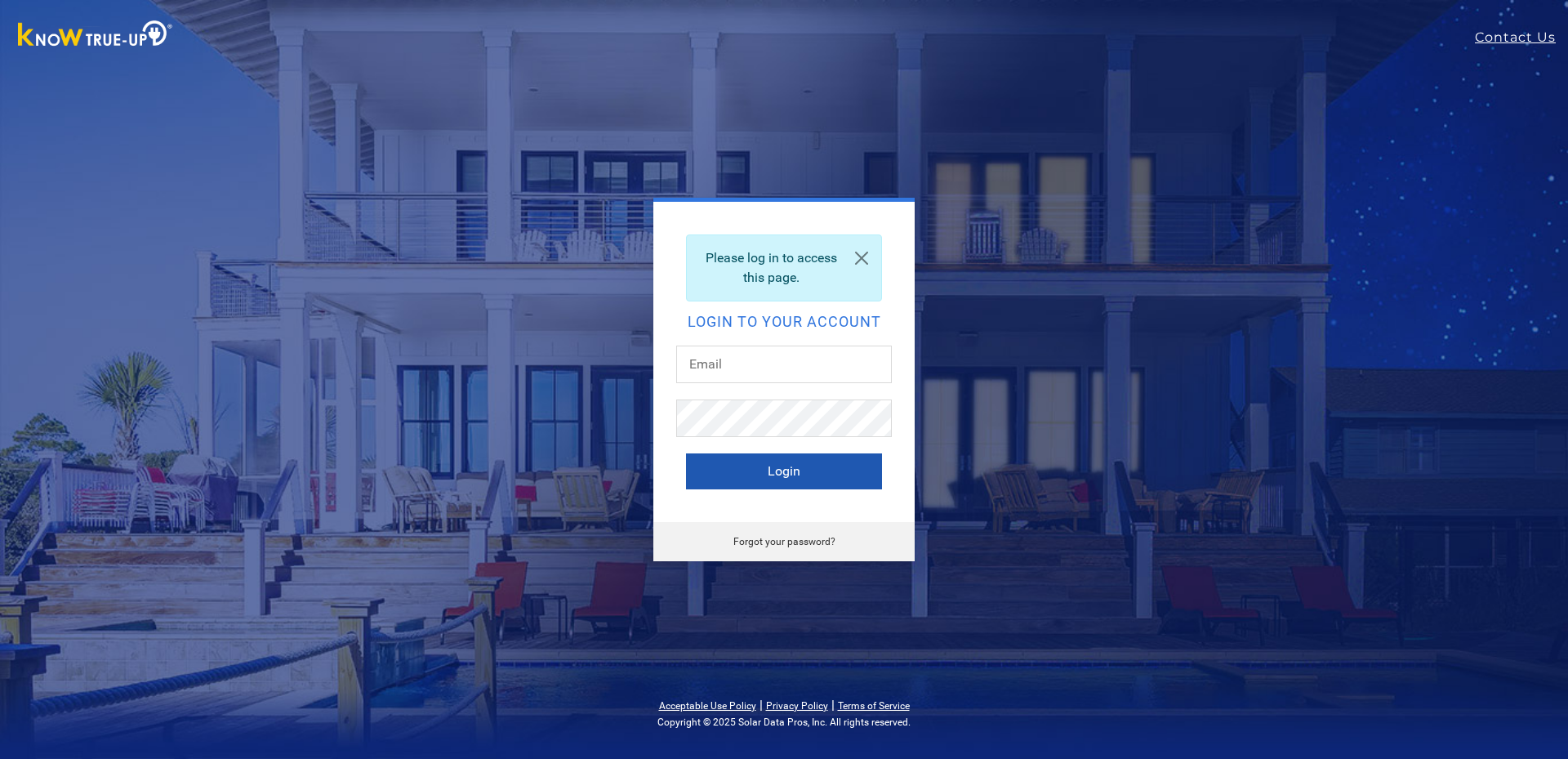
type input "[EMAIL_ADDRESS][DOMAIN_NAME]"
click at [778, 481] on button "Login" at bounding box center [784, 472] width 196 height 36
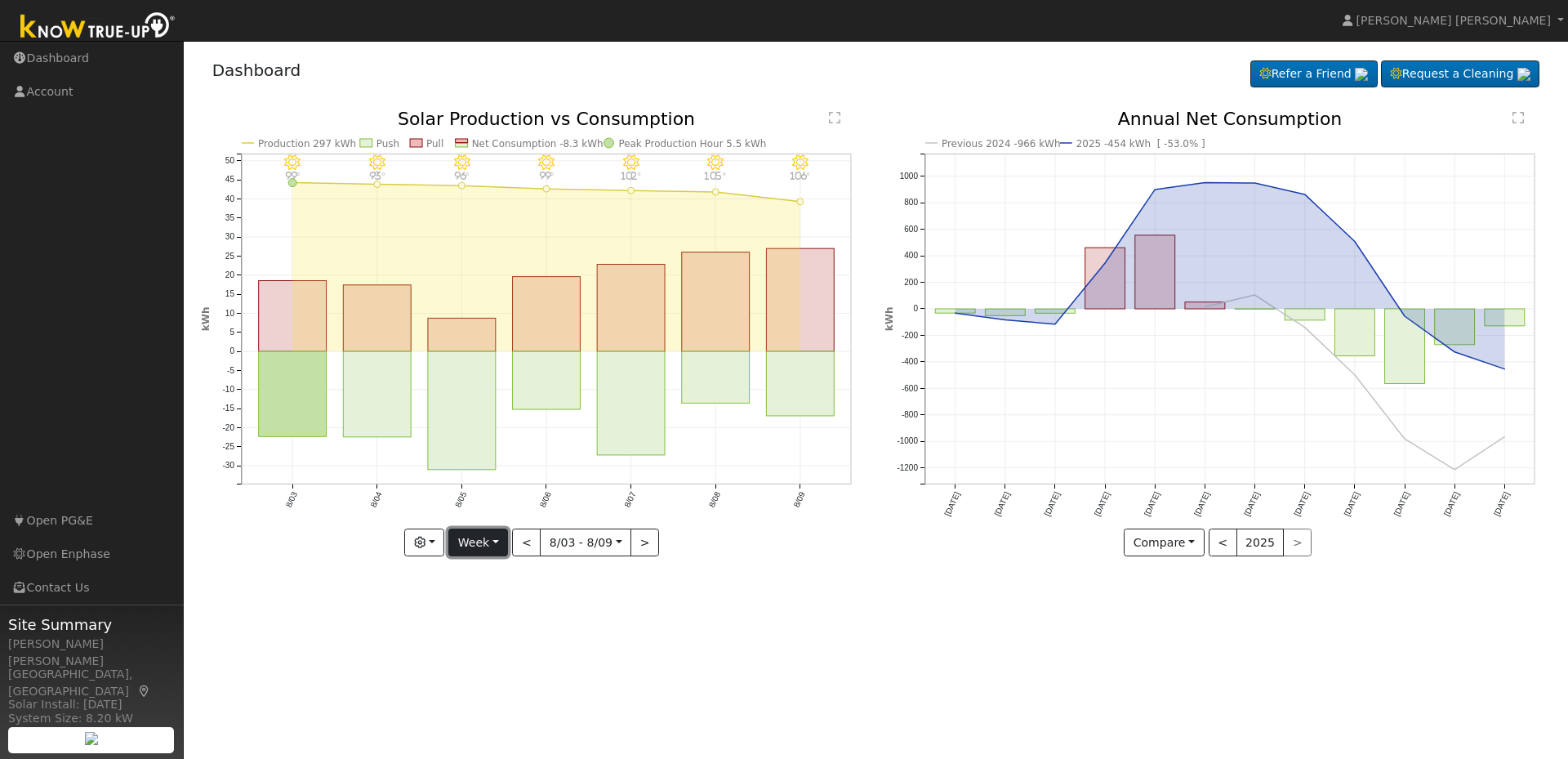
click at [462, 545] on button "Week" at bounding box center [478, 543] width 60 height 28
click at [486, 619] on link "Month" at bounding box center [505, 622] width 113 height 22
type input "[DATE]"
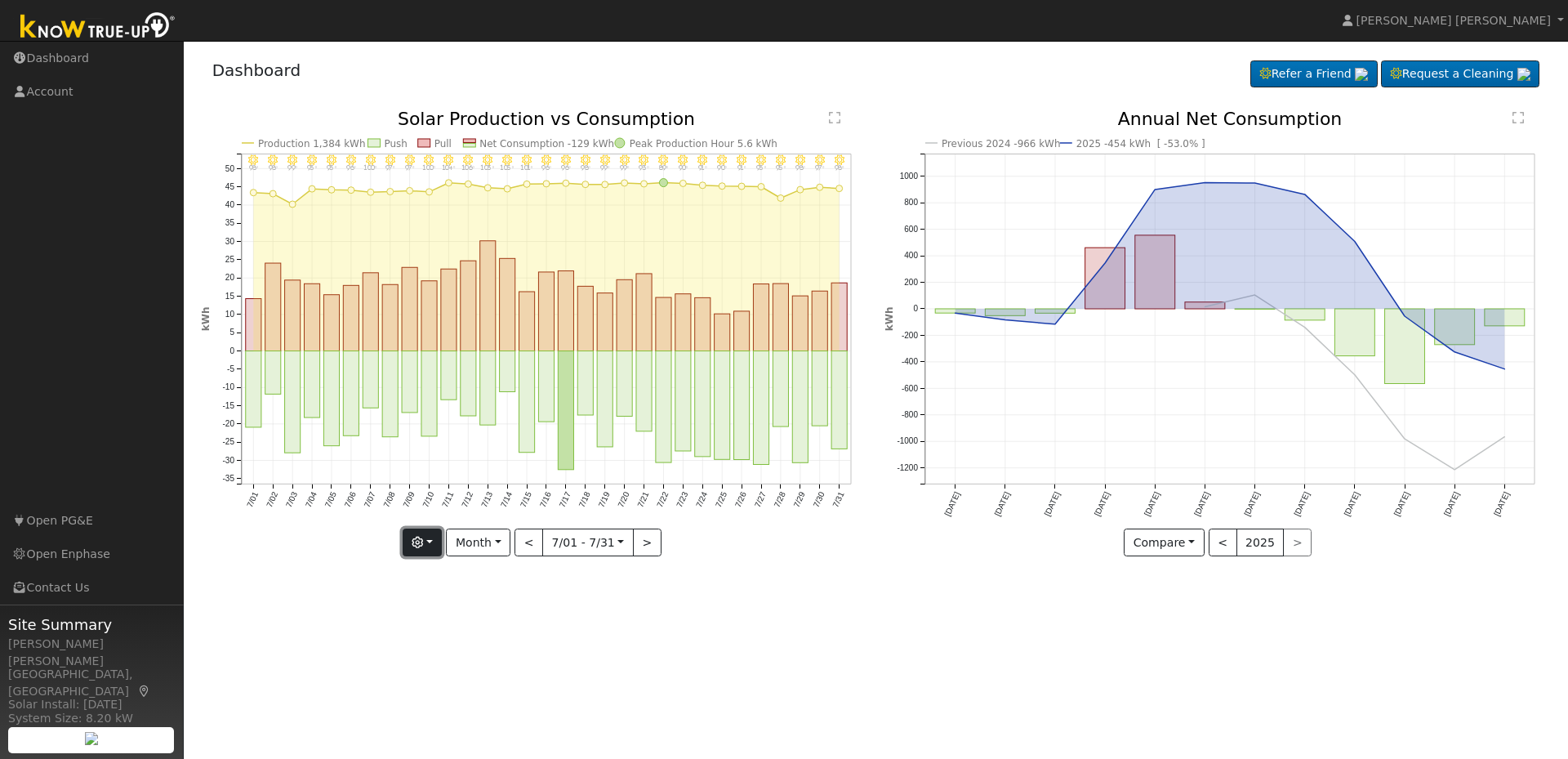
click at [423, 546] on icon "button" at bounding box center [416, 542] width 11 height 11
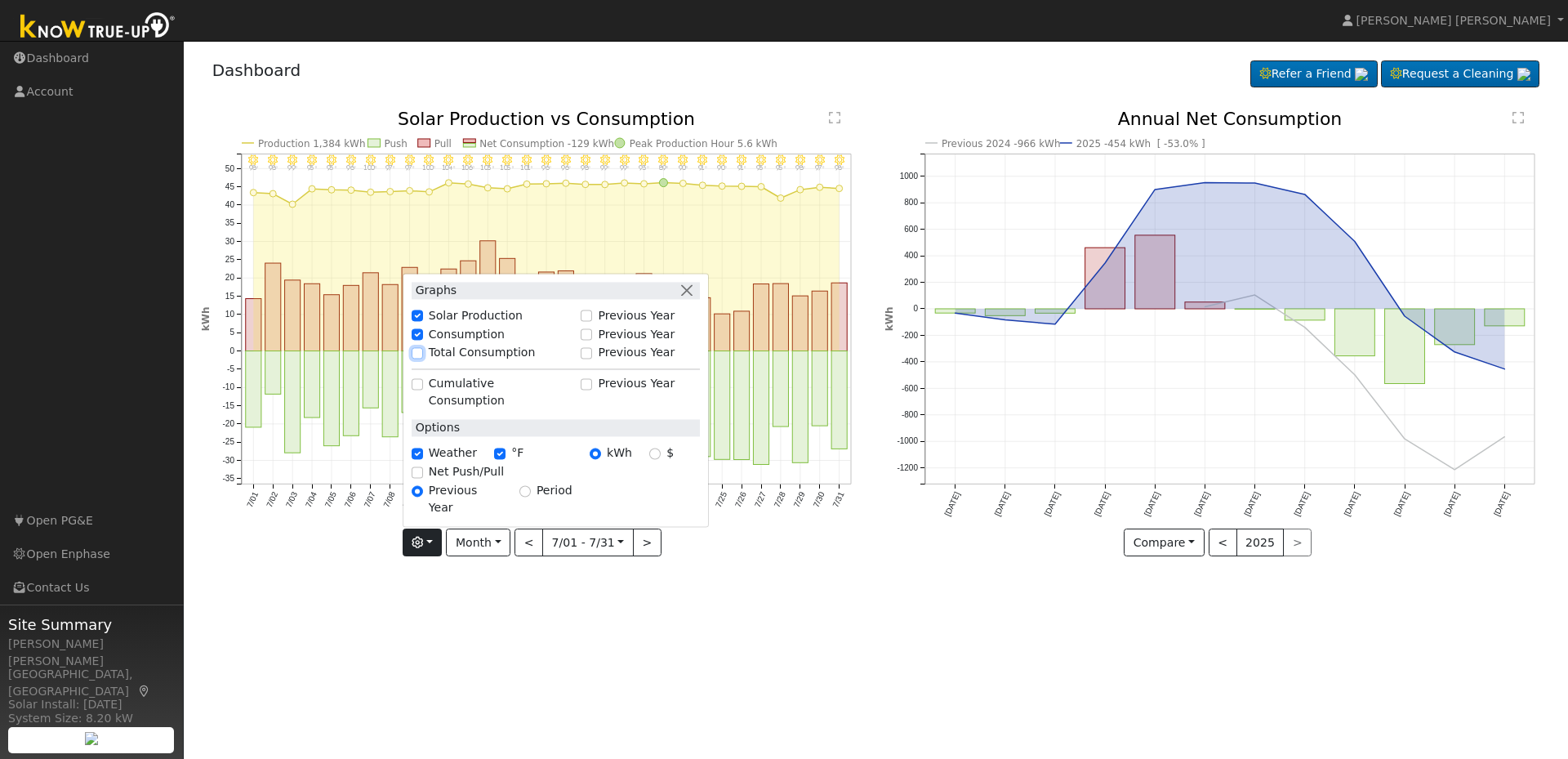
click at [423, 359] on input "Total Consumption" at bounding box center [416, 353] width 11 height 11
checkbox input "true"
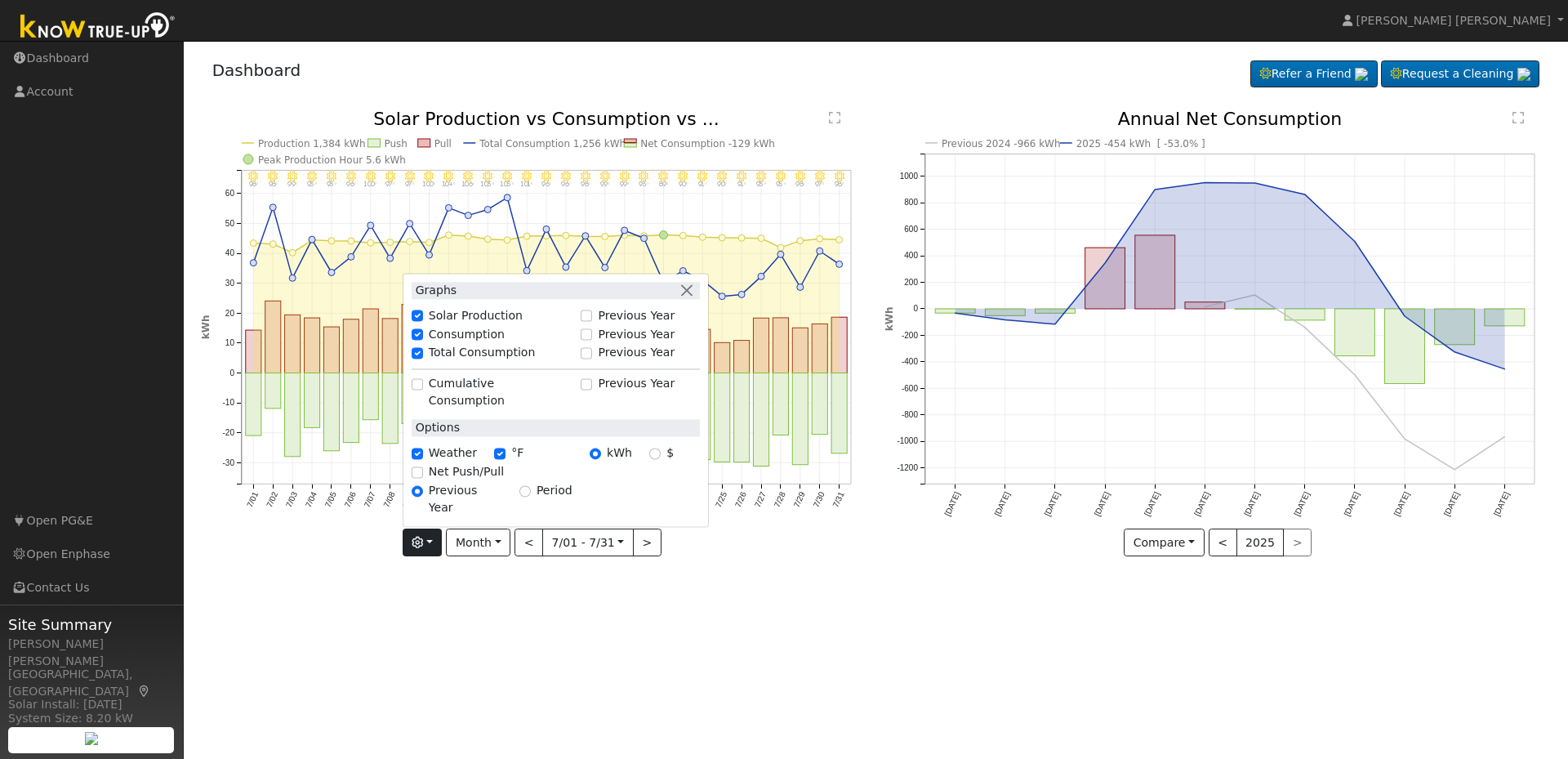
click at [829, 579] on div "7/31 - Clear 98° 7/30 - Clear 97° 7/29 - Clear 98° 7/28 - Clear 95° 7/27 - Clea…" at bounding box center [534, 346] width 684 height 470
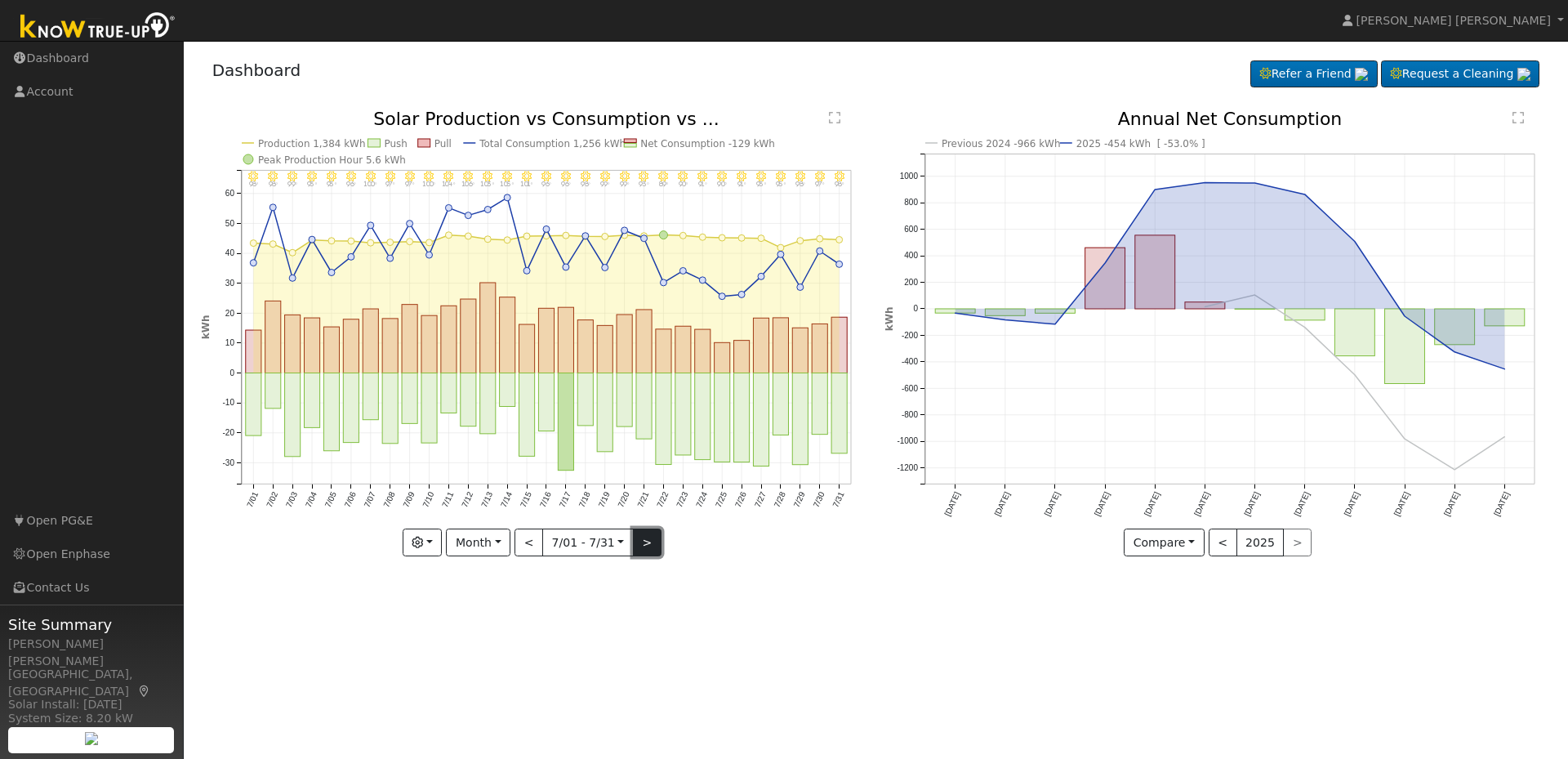
click at [644, 545] on button ">" at bounding box center [647, 543] width 29 height 28
type input "2025-08-01"
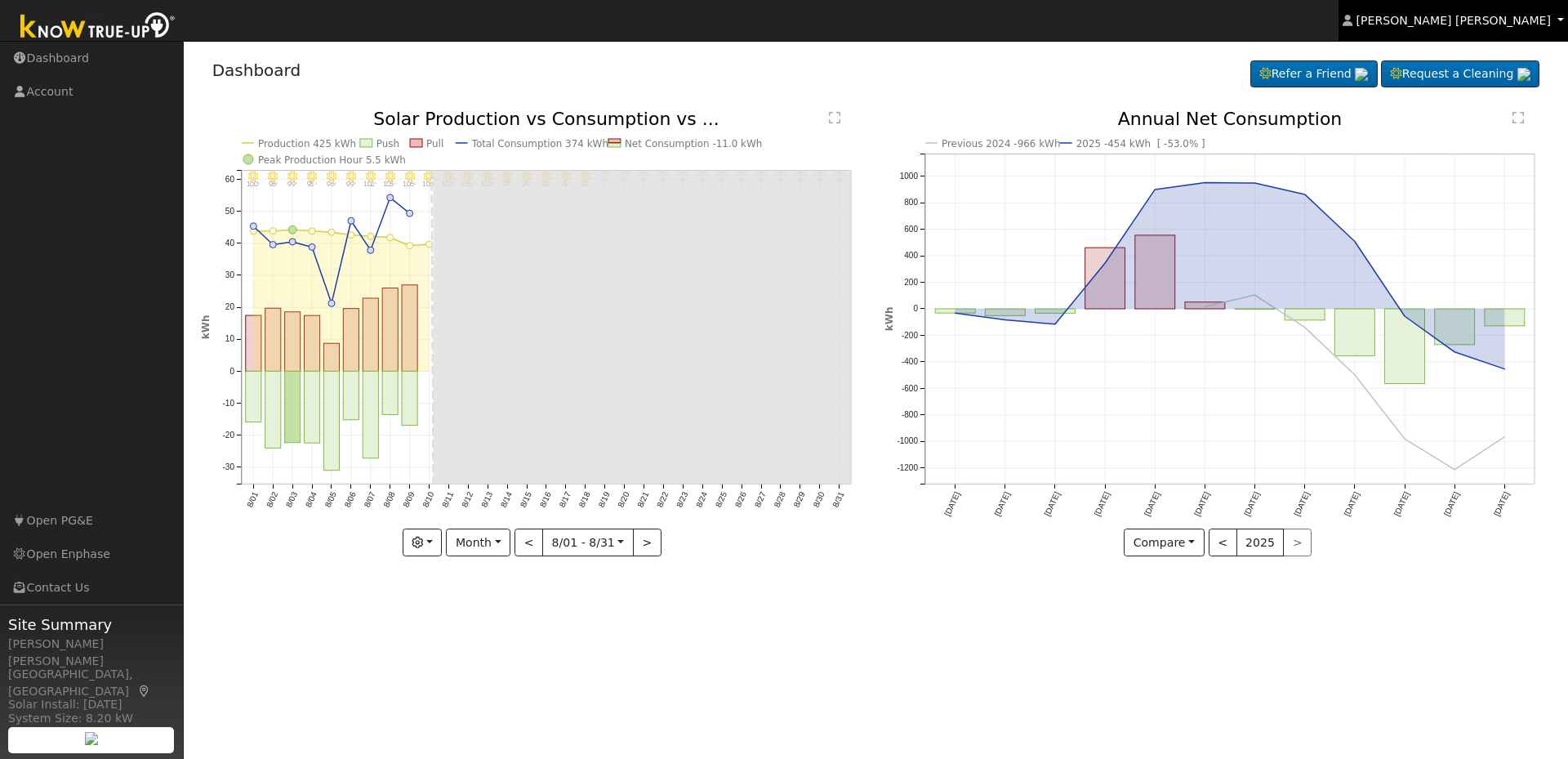
click at [1533, 20] on span "Tumas Bagdasarian" at bounding box center [1453, 20] width 194 height 13
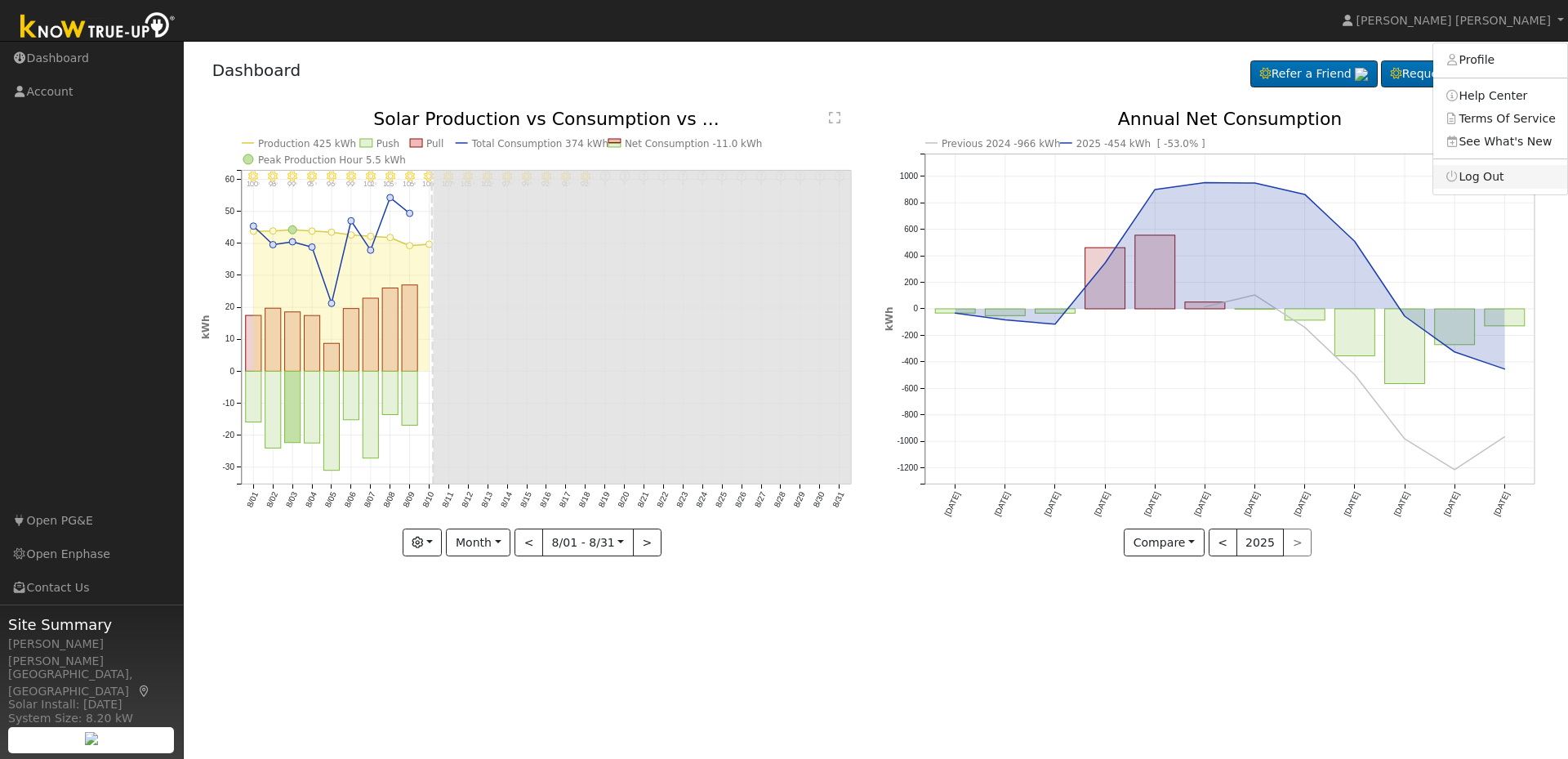
drag, startPoint x: 1480, startPoint y: 176, endPoint x: 1476, endPoint y: 165, distance: 11.7
click at [1480, 176] on link "Log Out" at bounding box center [1500, 176] width 134 height 22
